Goal: Transaction & Acquisition: Purchase product/service

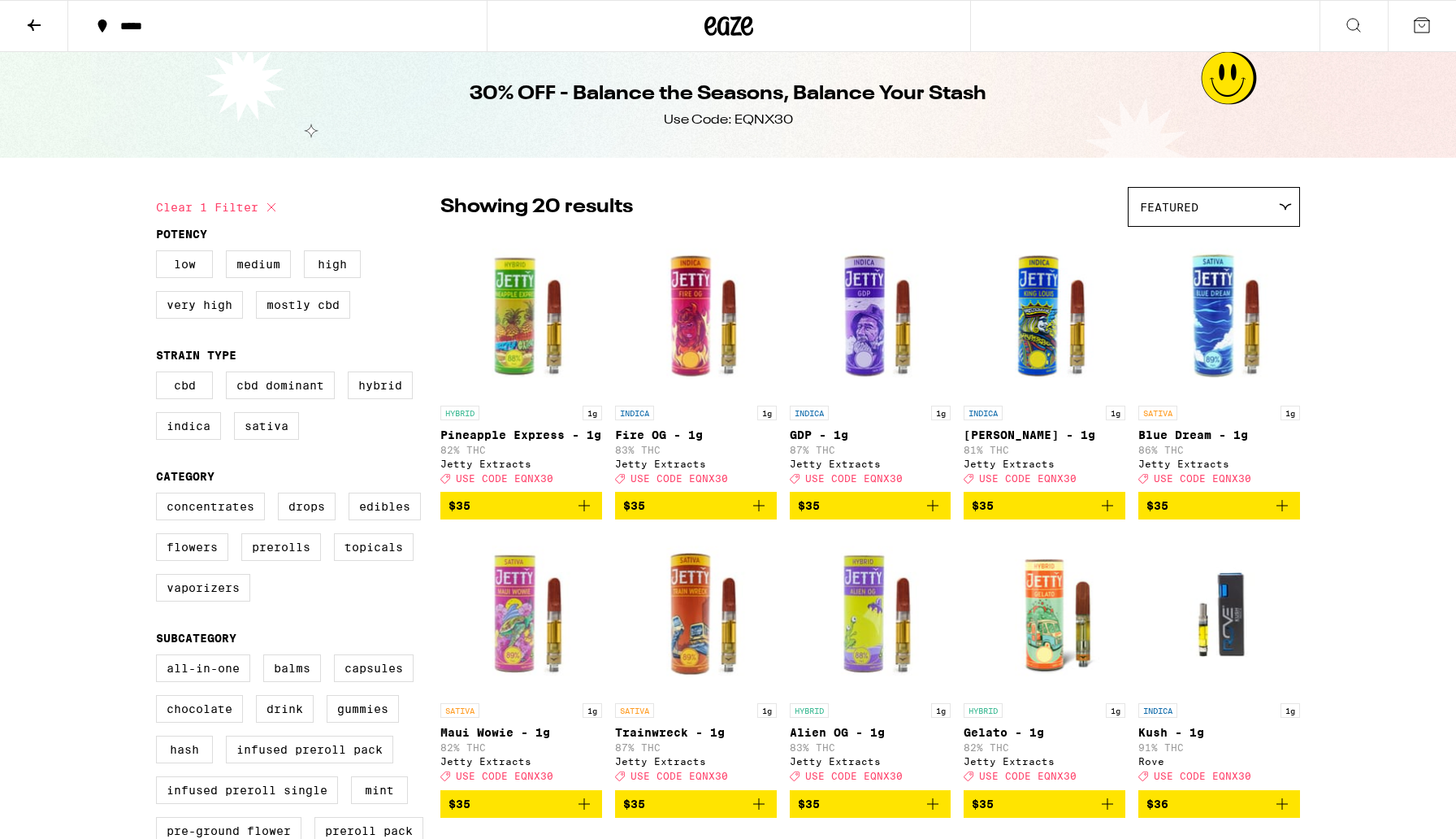
click at [736, 18] on icon at bounding box center [730, 26] width 25 height 20
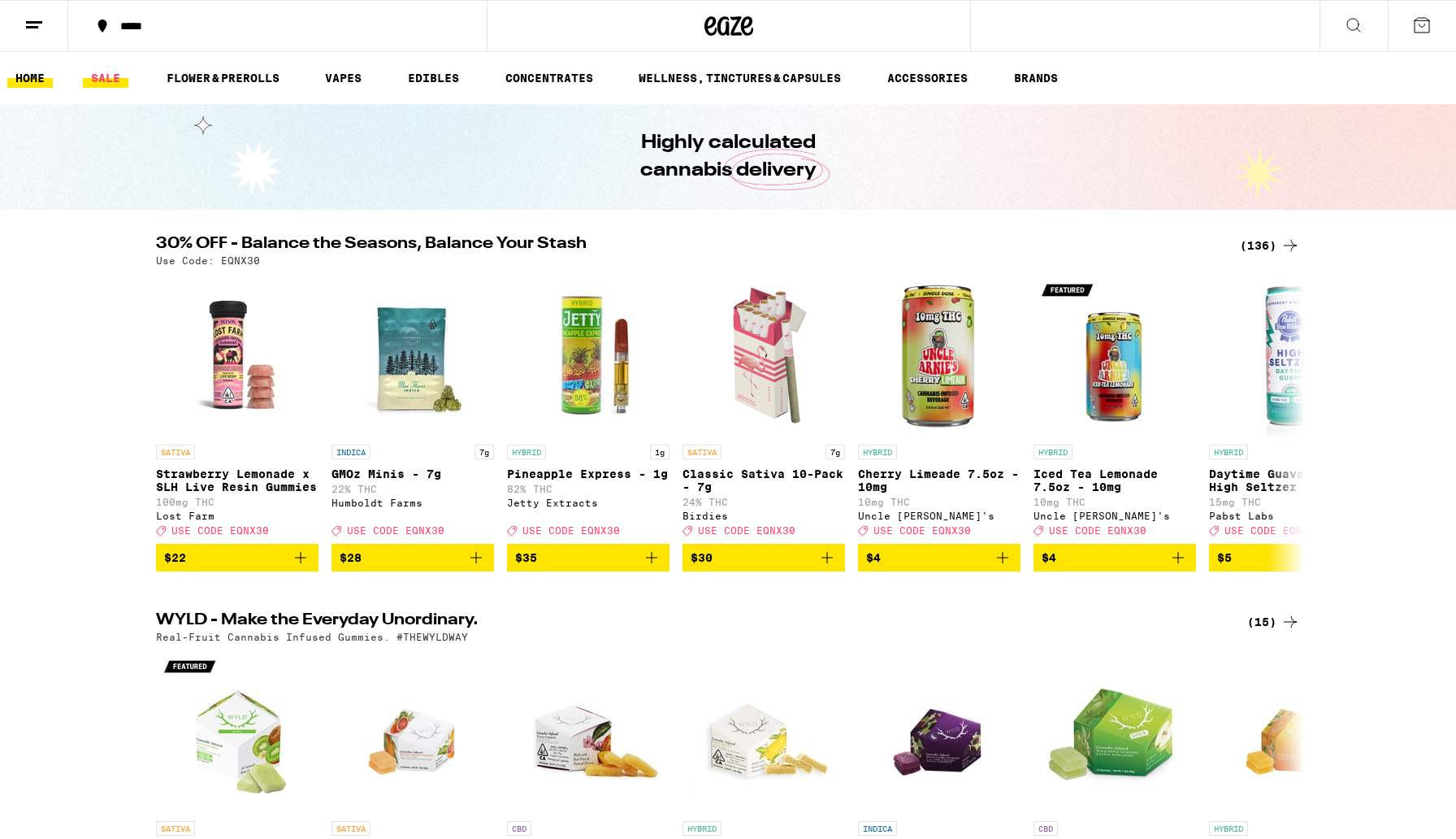
click at [121, 78] on link "SALE" at bounding box center [105, 78] width 45 height 20
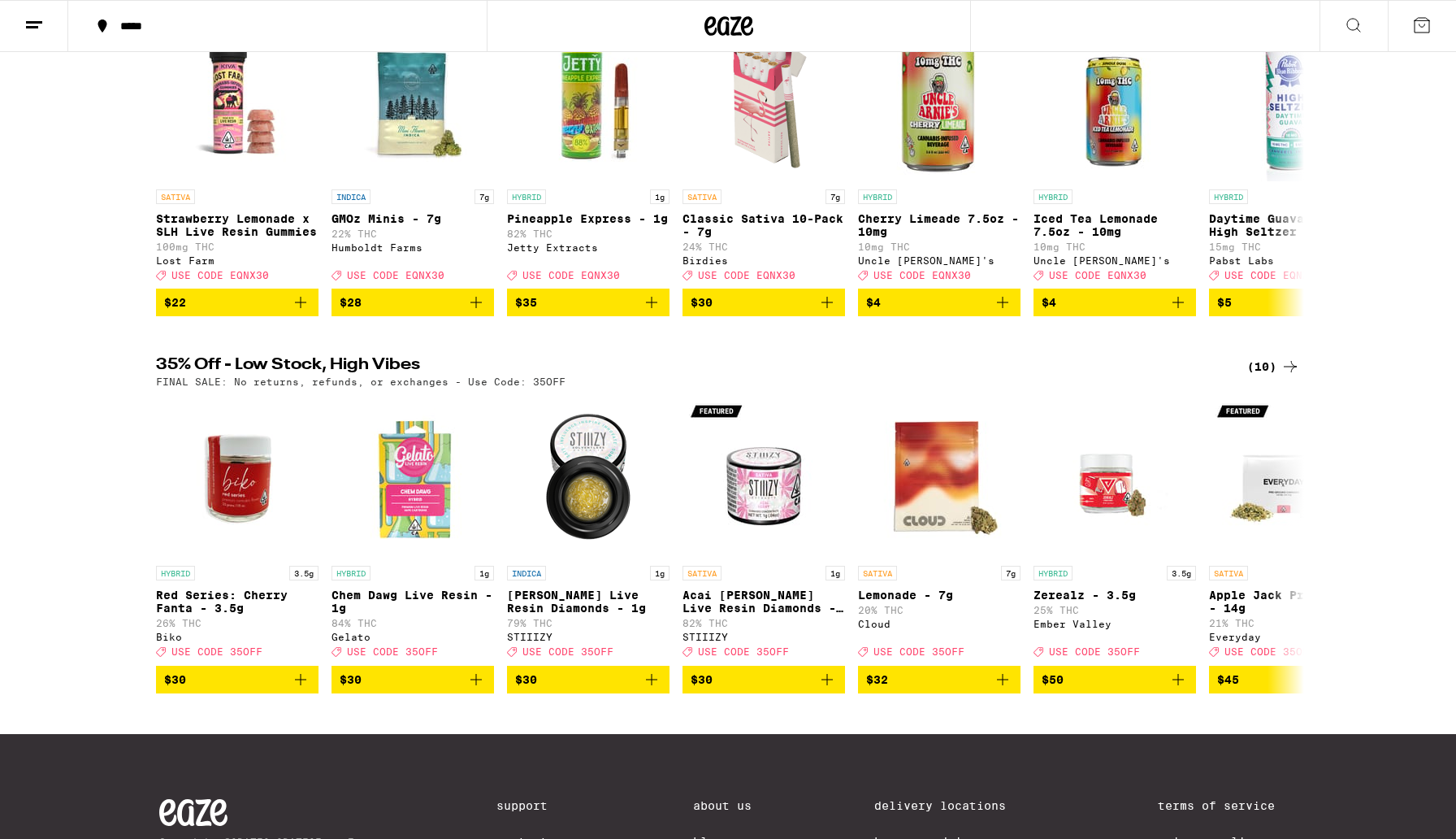
scroll to position [249, 0]
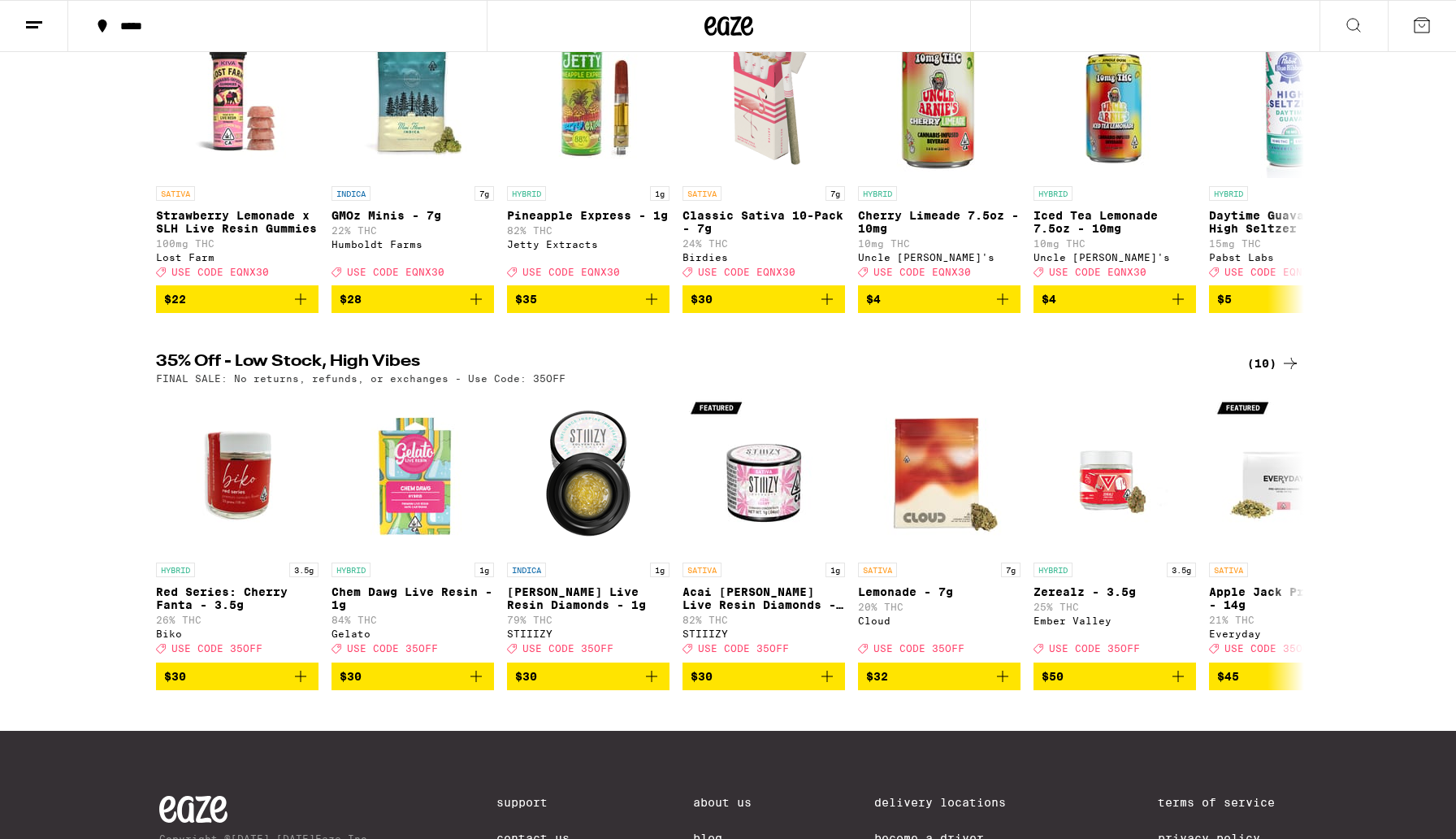
click at [1264, 373] on div "(10)" at bounding box center [1274, 363] width 53 height 20
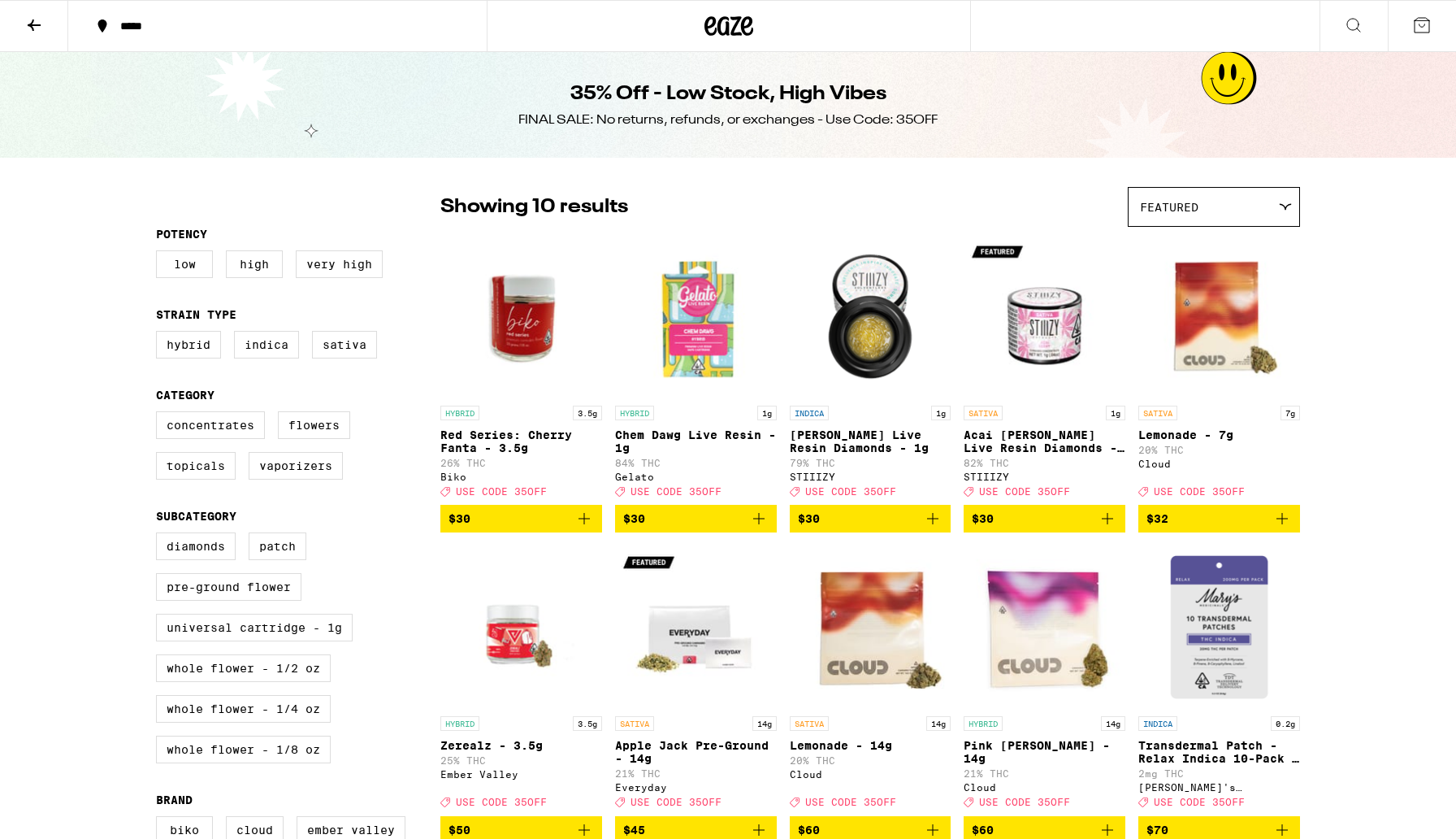
click at [750, 201] on div "Showing 10 results Featured Featured Price: Low to High Price: High to Low" at bounding box center [870, 206] width 859 height 39
click at [352, 62] on div "35% Off - Low Stock, High Vibes FINAL SALE: No returns, refunds, or exchanges -…" at bounding box center [728, 104] width 1456 height 106
